Goal: Information Seeking & Learning: Check status

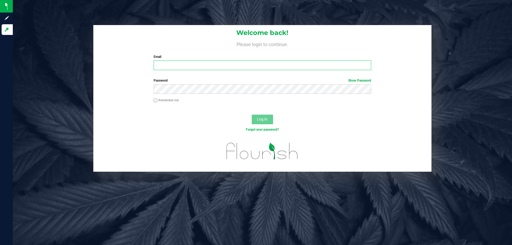
click at [226, 66] on input "Email" at bounding box center [262, 66] width 217 height 10
type input "[EMAIL_ADDRESS][DOMAIN_NAME]"
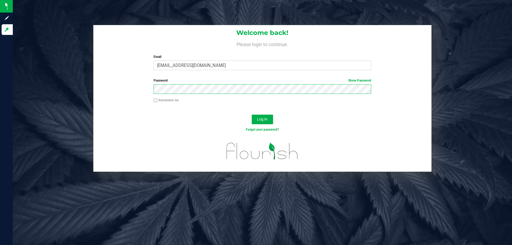
click at [252, 115] on button "Log In" at bounding box center [262, 120] width 21 height 10
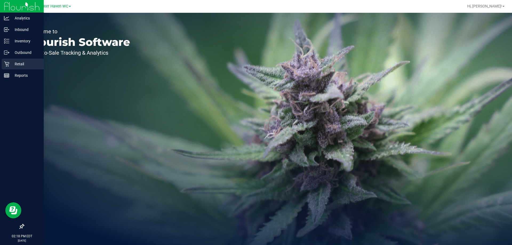
click at [16, 66] on p "Retail" at bounding box center [25, 64] width 32 height 6
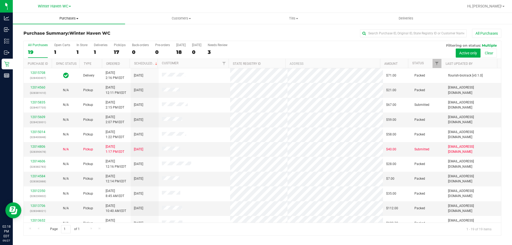
click at [72, 19] on span "Purchases" at bounding box center [69, 18] width 112 height 5
click at [70, 38] on li "Fulfillment" at bounding box center [69, 38] width 112 height 6
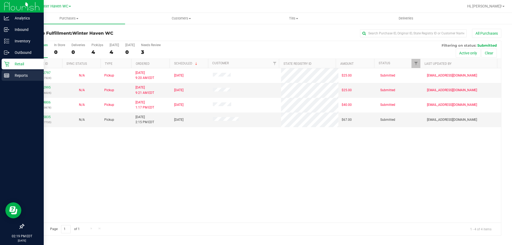
click at [19, 74] on p "Reports" at bounding box center [25, 75] width 32 height 6
click at [16, 76] on p "Reports" at bounding box center [25, 75] width 32 height 6
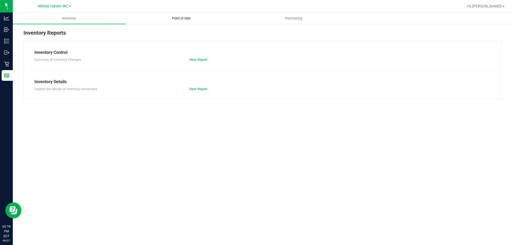
click at [180, 20] on span "Point of Sale" at bounding box center [181, 18] width 33 height 5
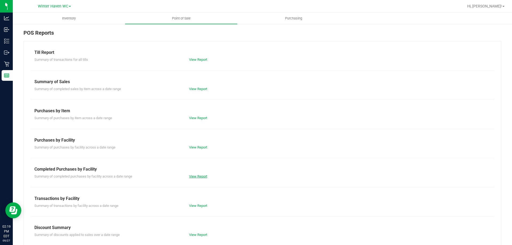
click at [199, 176] on link "View Report" at bounding box center [198, 176] width 18 height 4
